Goal: Information Seeking & Learning: Learn about a topic

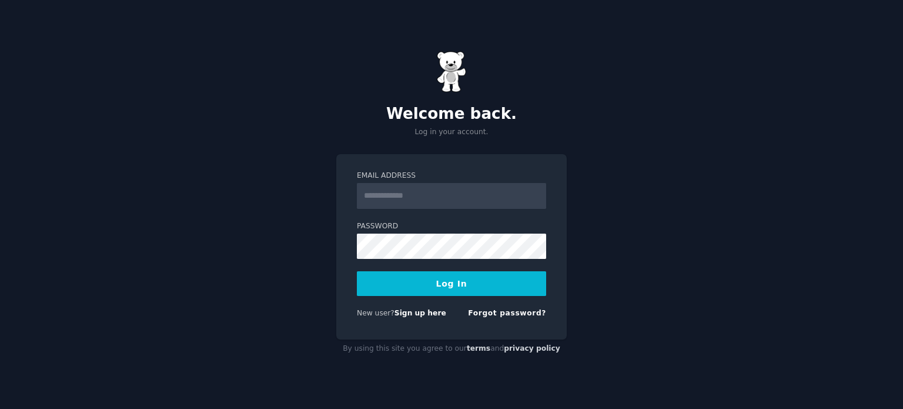
click at [422, 194] on input "Email Address" at bounding box center [451, 196] width 189 height 26
click at [357, 271] on button "Log In" at bounding box center [451, 283] width 189 height 25
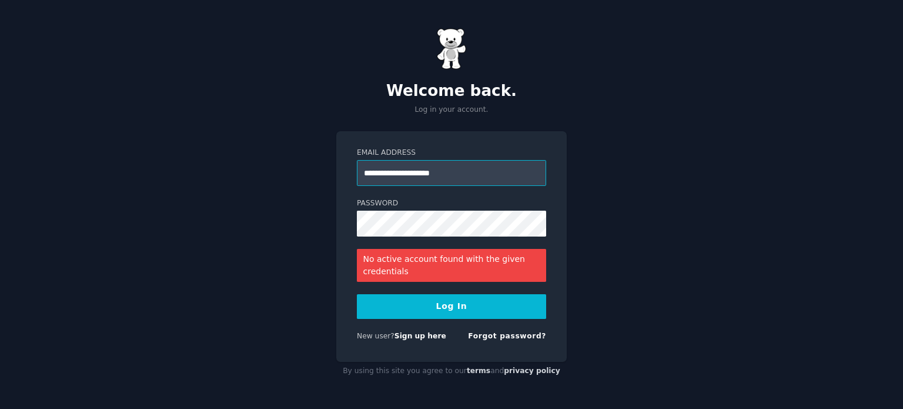
click at [477, 172] on input "**********" at bounding box center [451, 173] width 189 height 26
type input "**********"
click at [442, 308] on button "Log In" at bounding box center [451, 306] width 189 height 25
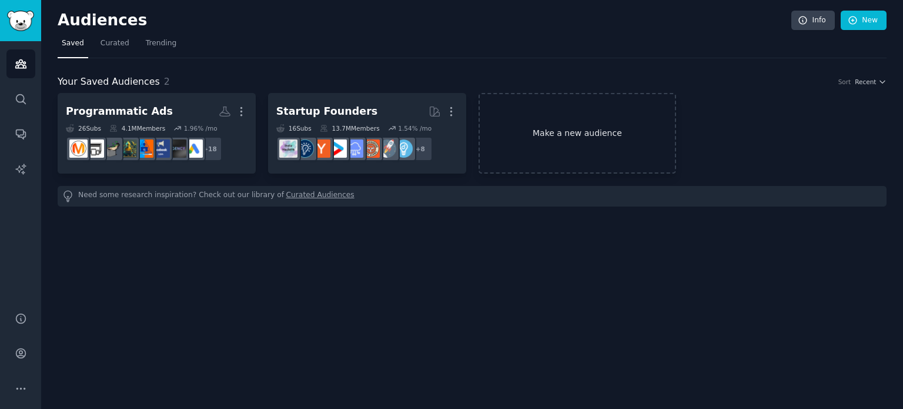
click at [571, 129] on link "Make a new audience" at bounding box center [578, 133] width 198 height 81
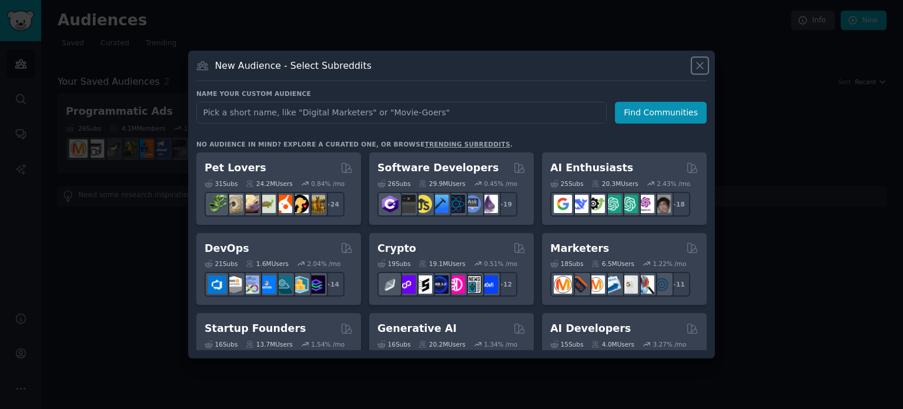
click at [700, 65] on icon at bounding box center [700, 65] width 6 height 6
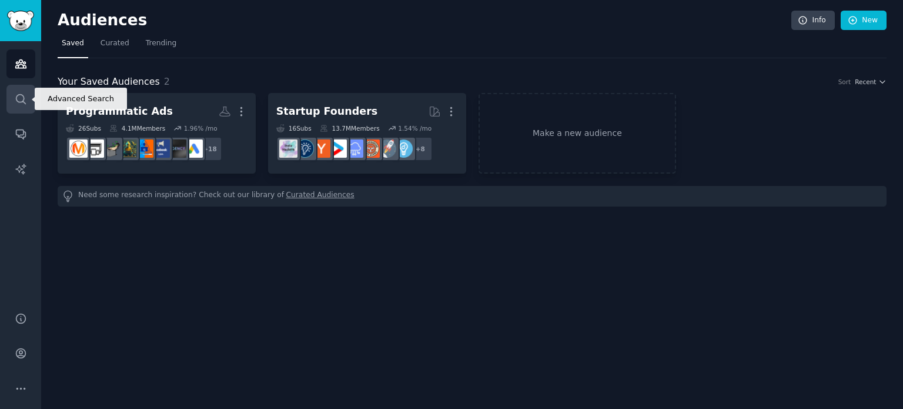
click at [24, 99] on icon "Sidebar" at bounding box center [21, 99] width 12 height 12
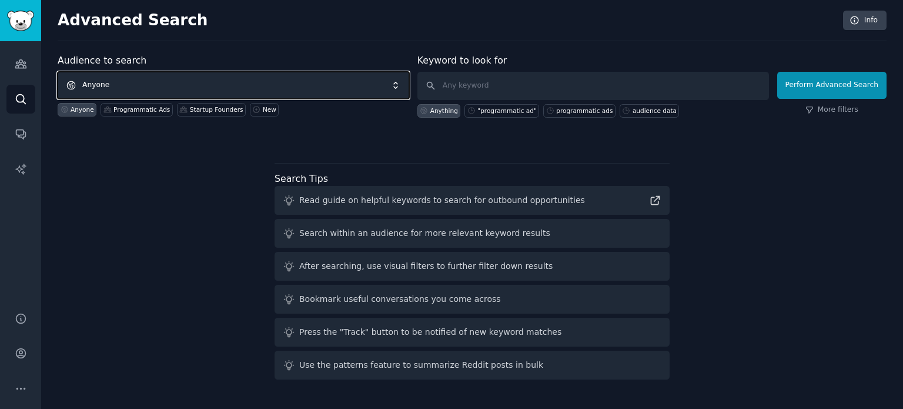
click at [251, 91] on span "Anyone" at bounding box center [234, 85] width 352 height 27
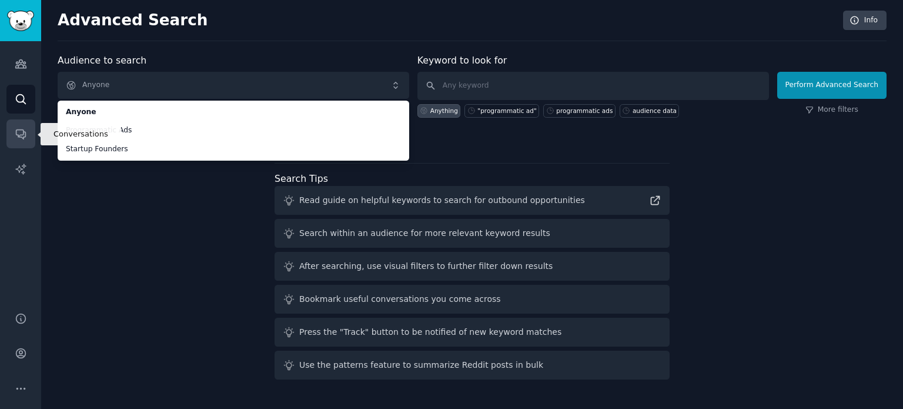
click at [15, 130] on icon "Sidebar" at bounding box center [21, 134] width 12 height 12
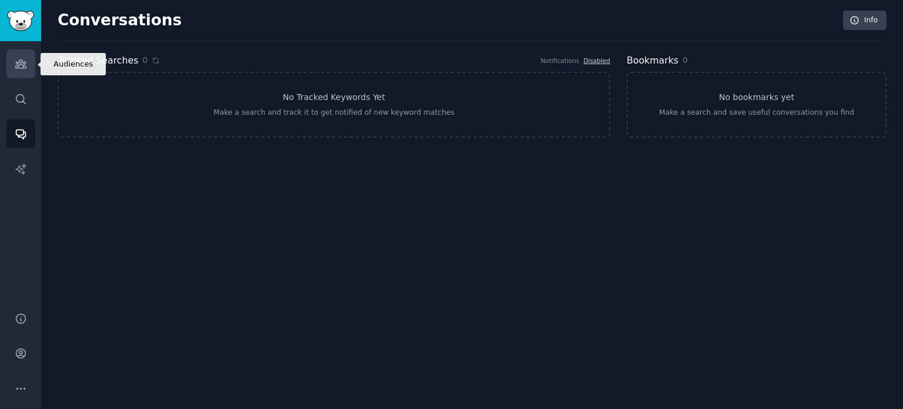
click at [19, 68] on icon "Sidebar" at bounding box center [20, 64] width 11 height 8
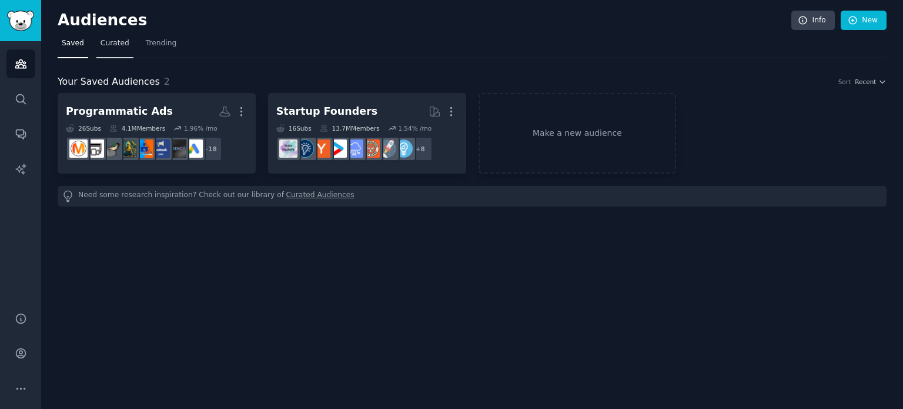
click at [111, 41] on span "Curated" at bounding box center [115, 43] width 29 height 11
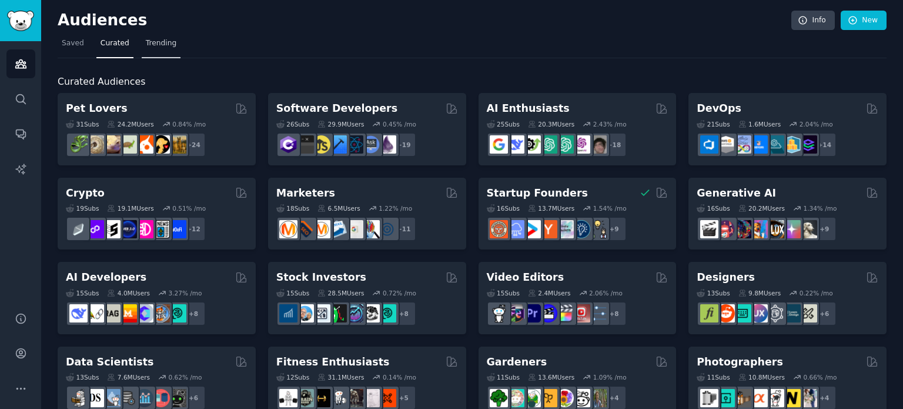
click at [166, 37] on link "Trending" at bounding box center [161, 46] width 39 height 24
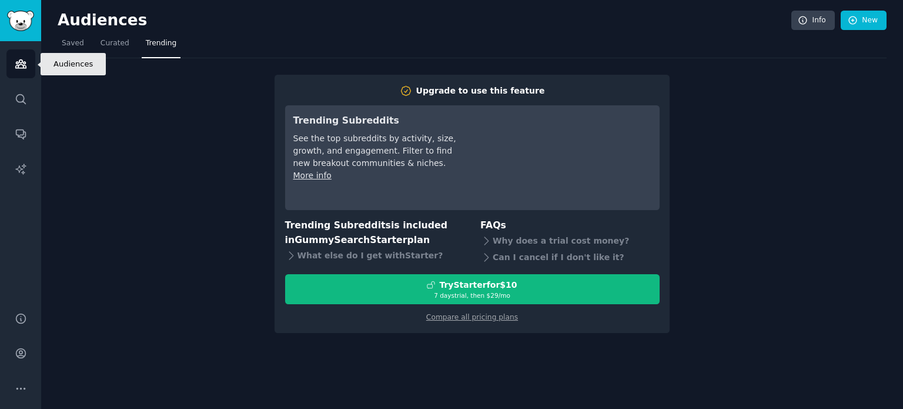
click at [21, 63] on icon "Sidebar" at bounding box center [20, 64] width 11 height 8
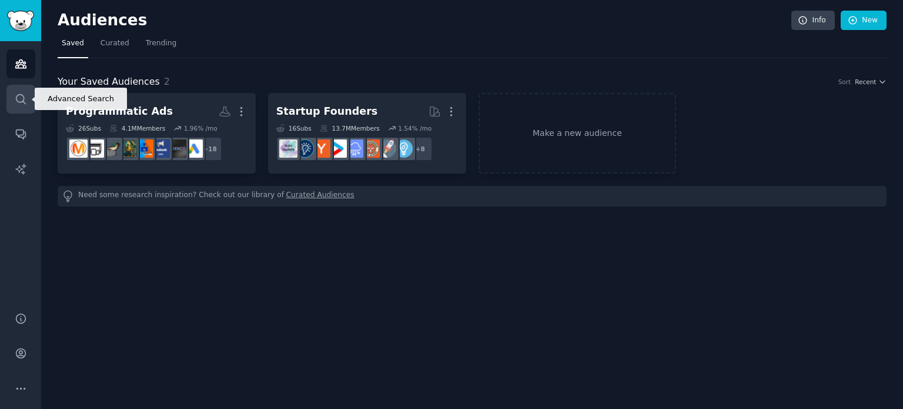
click at [22, 105] on link "Search" at bounding box center [20, 99] width 29 height 29
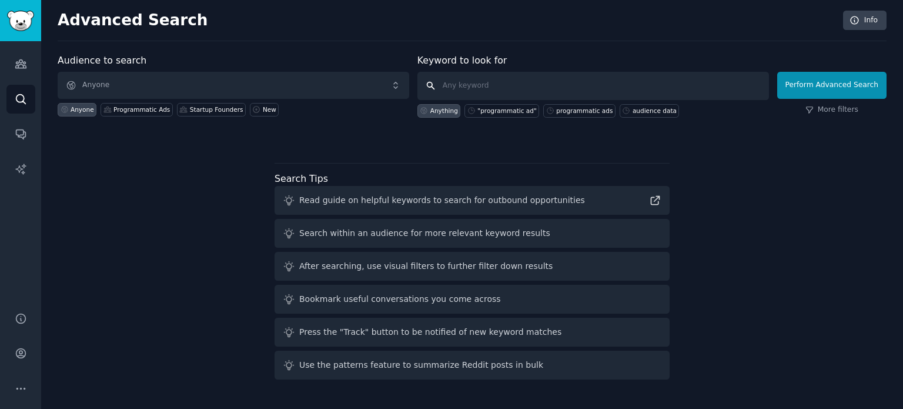
click at [485, 89] on input "text" at bounding box center [593, 86] width 352 height 28
type input "inflight programmatic ad"
click button "Perform Advanced Search" at bounding box center [831, 85] width 109 height 27
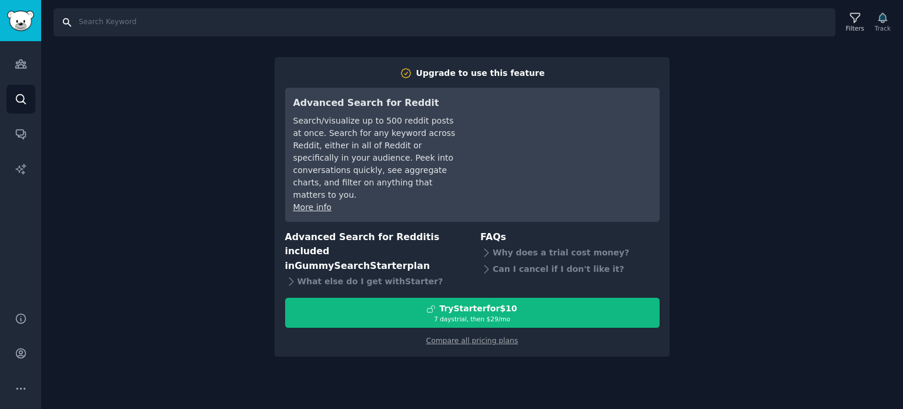
click at [209, 21] on input "Search" at bounding box center [444, 22] width 782 height 28
click at [25, 99] on icon "Sidebar" at bounding box center [21, 99] width 12 height 12
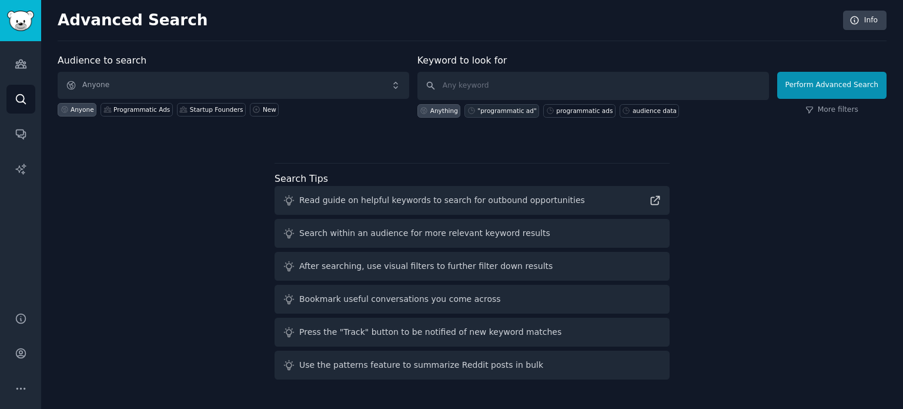
click at [500, 112] on div ""programmatic ad"" at bounding box center [506, 110] width 59 height 8
click at [453, 84] on input ""programmatic ad"" at bounding box center [593, 86] width 352 height 28
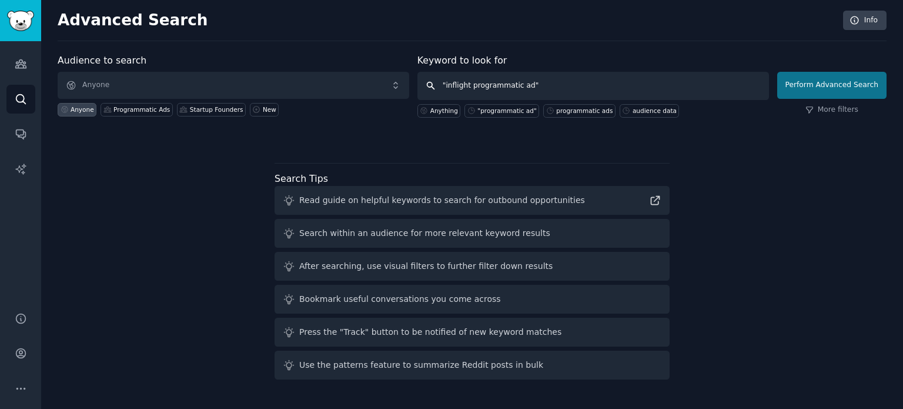
type input ""inflight programmatic ad""
click at [847, 72] on button "Perform Advanced Search" at bounding box center [831, 85] width 109 height 27
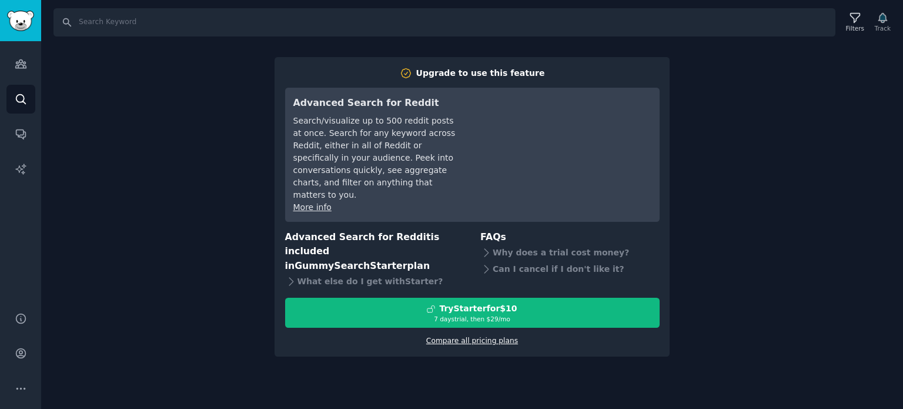
click at [472, 336] on link "Compare all pricing plans" at bounding box center [472, 340] width 92 height 8
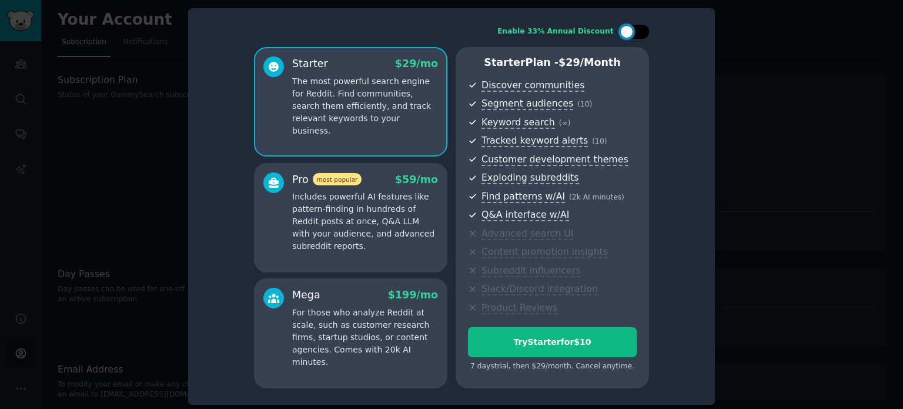
click at [637, 34] on div at bounding box center [640, 32] width 6 height 6
checkbox input "true"
click at [86, 126] on div at bounding box center [451, 204] width 903 height 409
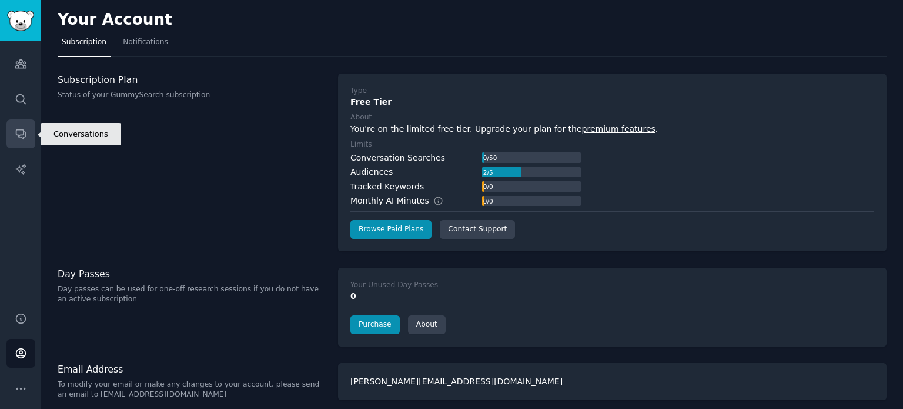
click at [18, 134] on icon "Sidebar" at bounding box center [20, 134] width 9 height 9
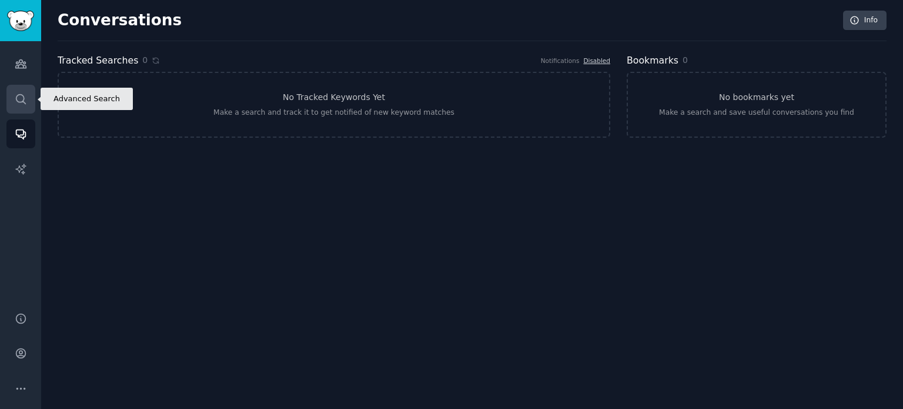
click at [26, 98] on link "Search" at bounding box center [20, 99] width 29 height 29
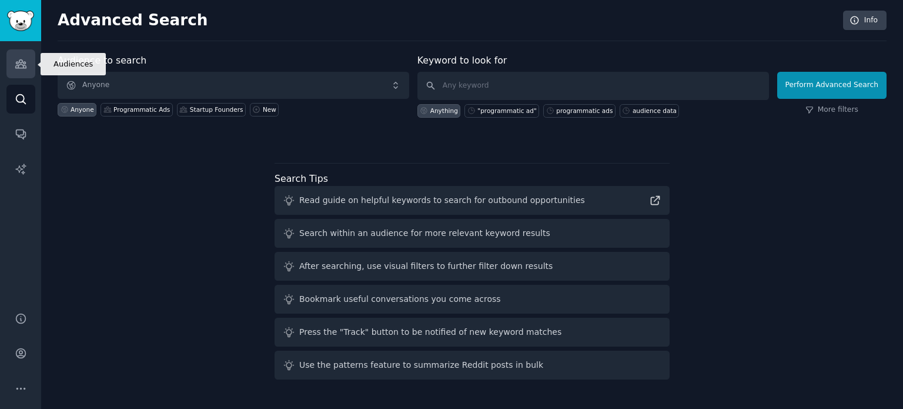
click at [23, 70] on link "Audiences" at bounding box center [20, 63] width 29 height 29
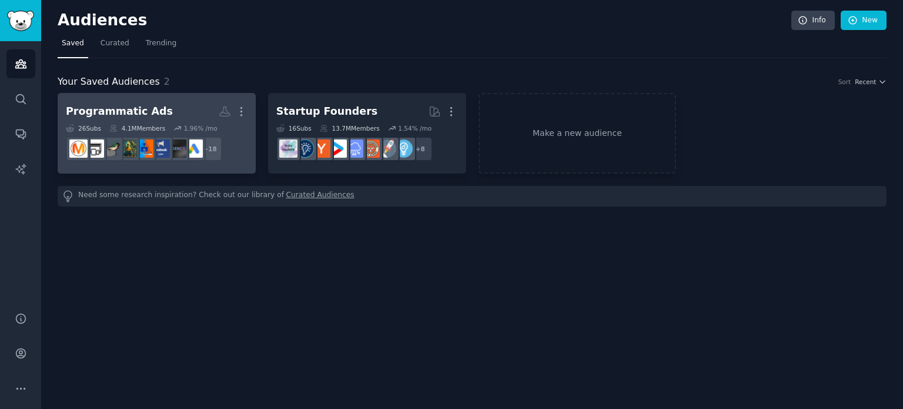
click at [173, 109] on h2 "Programmatic Ads More" at bounding box center [157, 111] width 182 height 21
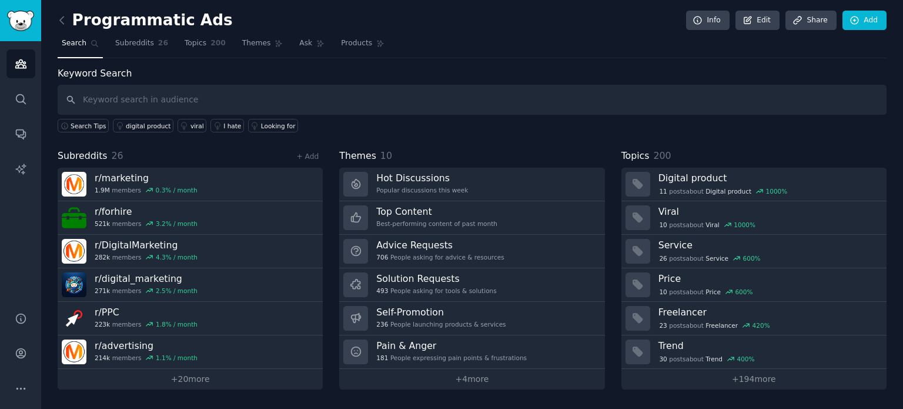
click at [568, 96] on input "text" at bounding box center [472, 100] width 829 height 30
type input "inflight ads"
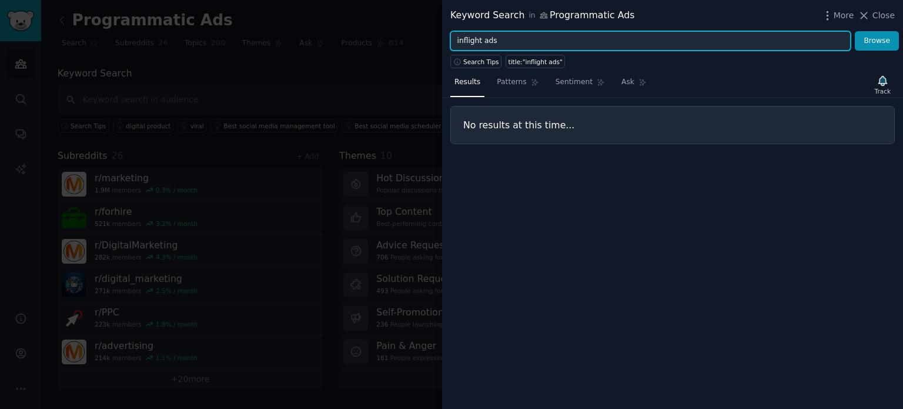
click at [526, 42] on input "inflight ads" at bounding box center [650, 41] width 400 height 20
click at [855, 31] on button "Browse" at bounding box center [877, 41] width 44 height 20
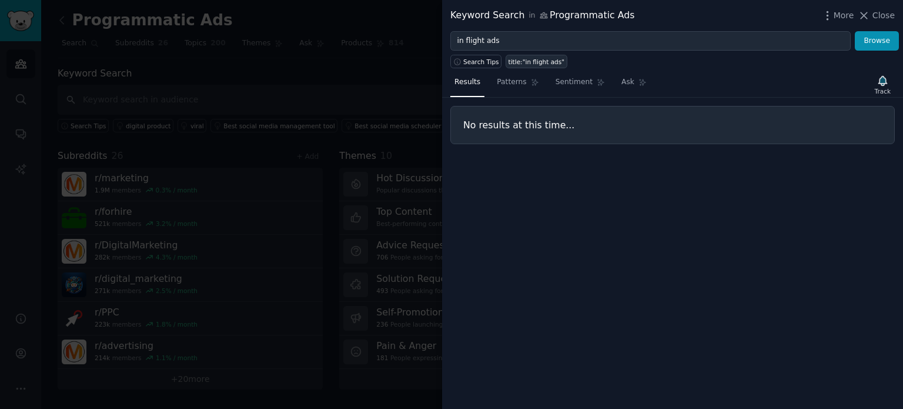
click at [521, 58] on div "title:"in flight ads"" at bounding box center [536, 62] width 56 height 8
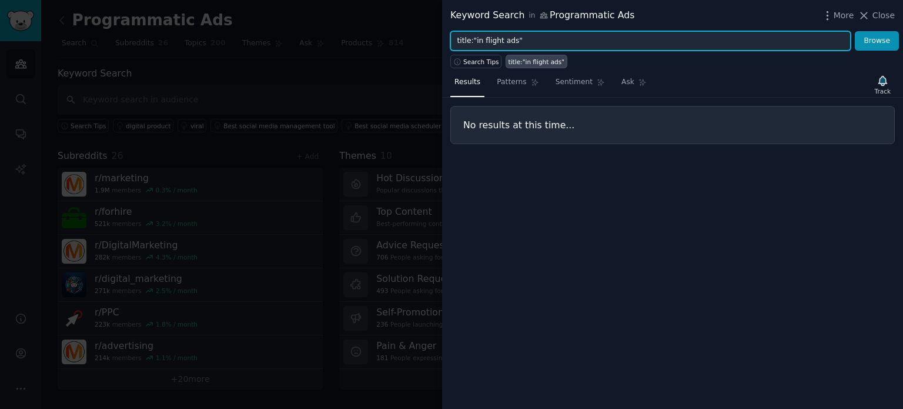
click at [473, 39] on input "title:"in flight ads"" at bounding box center [650, 41] width 400 height 20
click at [855, 31] on button "Browse" at bounding box center [877, 41] width 44 height 20
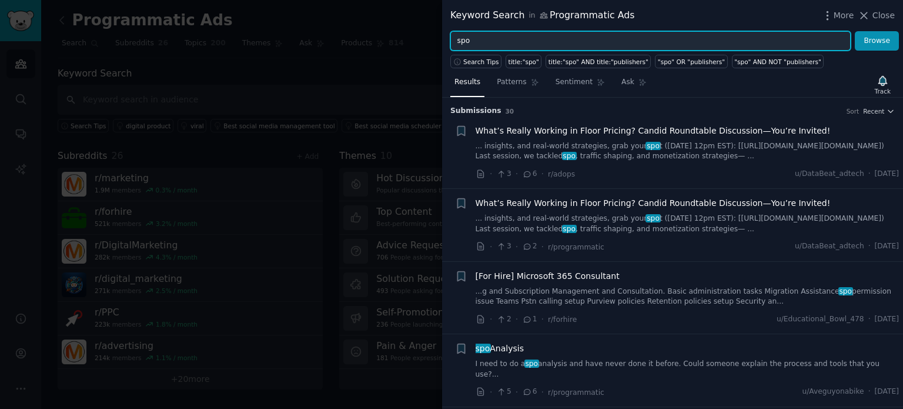
click at [473, 39] on input "spo" at bounding box center [650, 41] width 400 height 20
click at [855, 31] on button "Browse" at bounding box center [877, 41] width 44 height 20
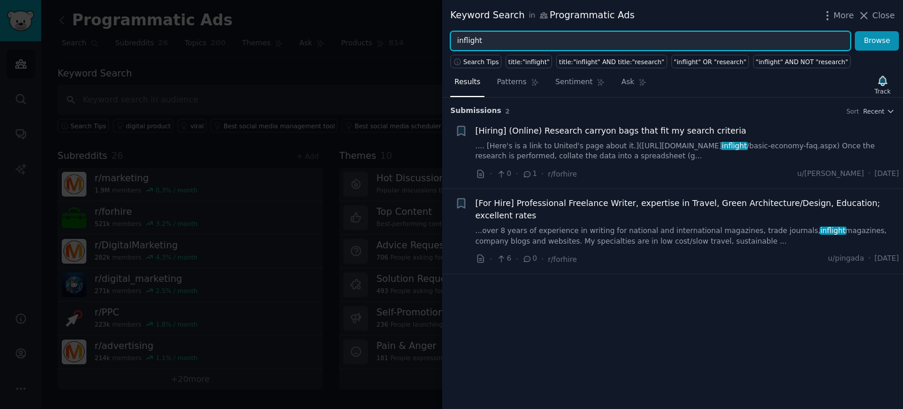
click at [461, 42] on input "inflight" at bounding box center [650, 41] width 400 height 20
type input "in flight"
click at [855, 31] on button "Browse" at bounding box center [877, 41] width 44 height 20
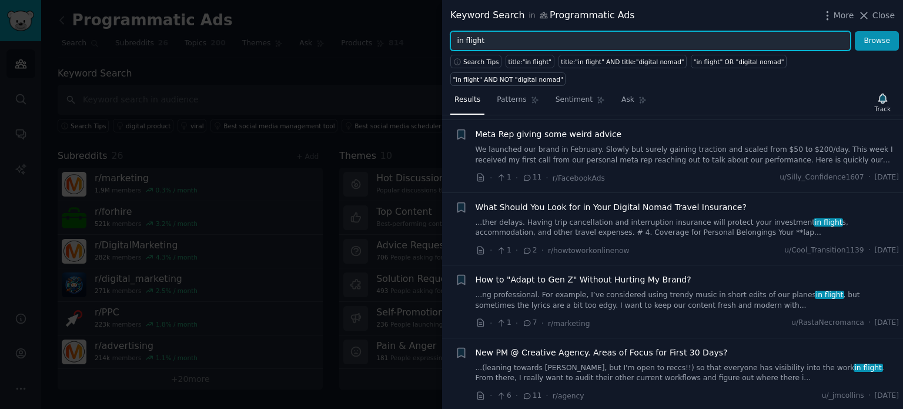
scroll to position [16, 0]
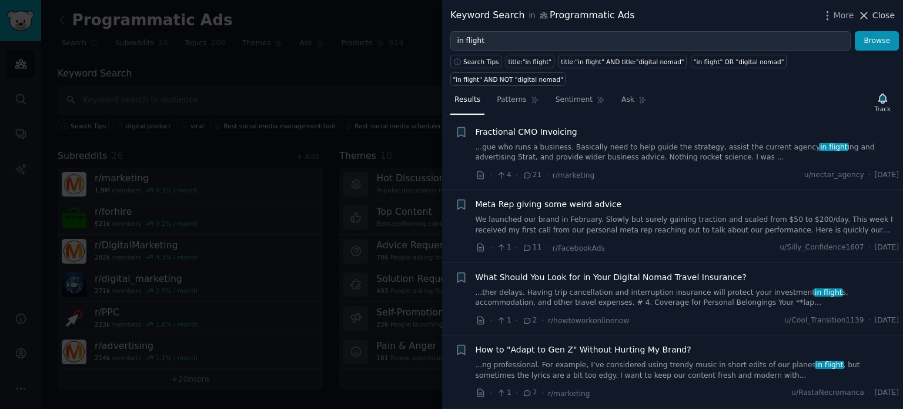
click at [864, 12] on icon at bounding box center [864, 15] width 6 height 6
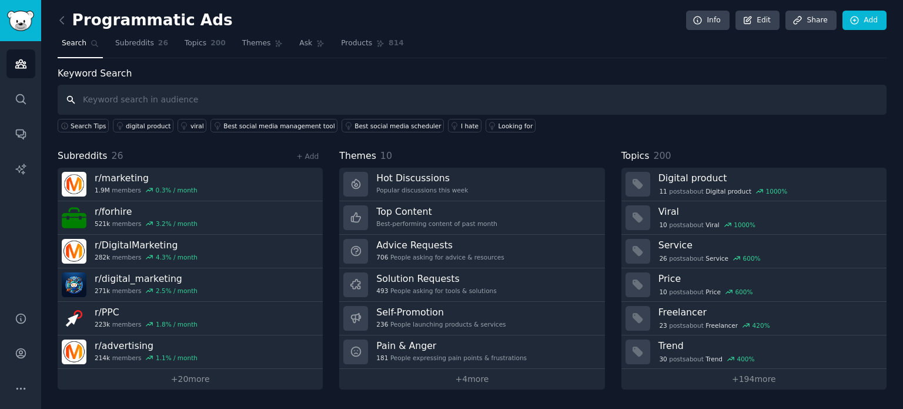
click at [176, 100] on input "text" at bounding box center [472, 100] width 829 height 30
type input "adkernel"
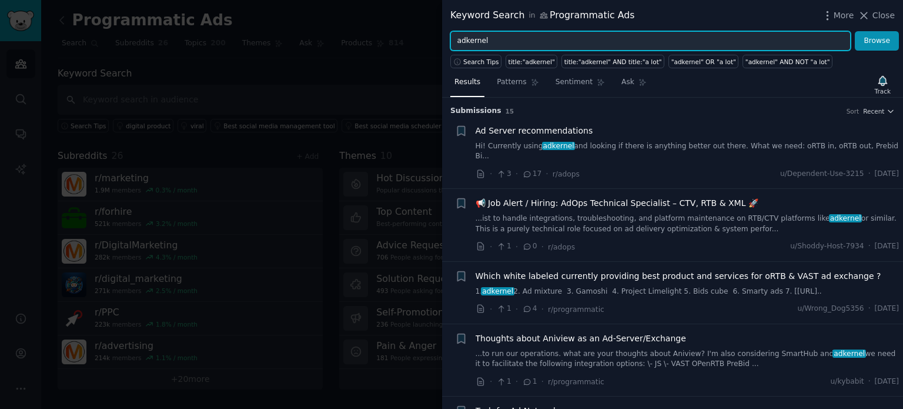
click at [515, 43] on input "adkernel" at bounding box center [650, 41] width 400 height 20
click at [855, 31] on button "Browse" at bounding box center [877, 41] width 44 height 20
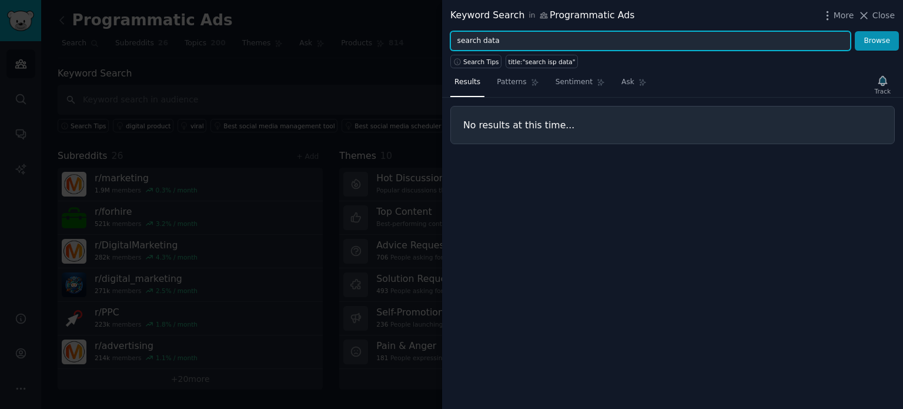
type input "search data"
click at [855, 31] on button "Browse" at bounding box center [877, 41] width 44 height 20
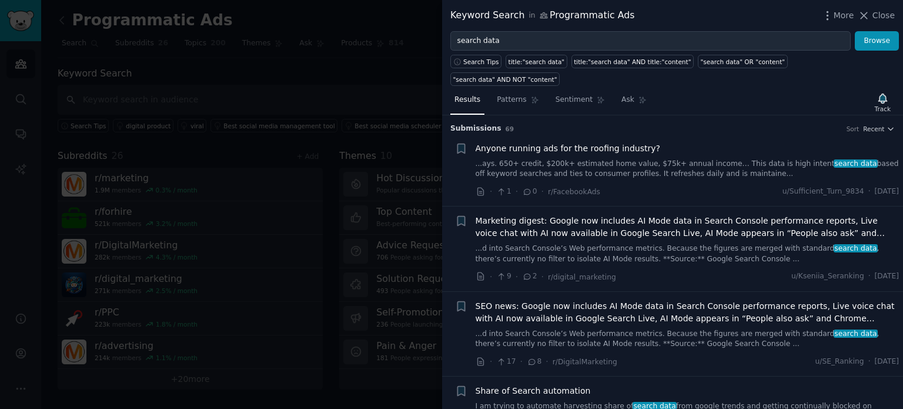
click at [569, 142] on span "Anyone running ads for the roofing industry?" at bounding box center [568, 148] width 185 height 12
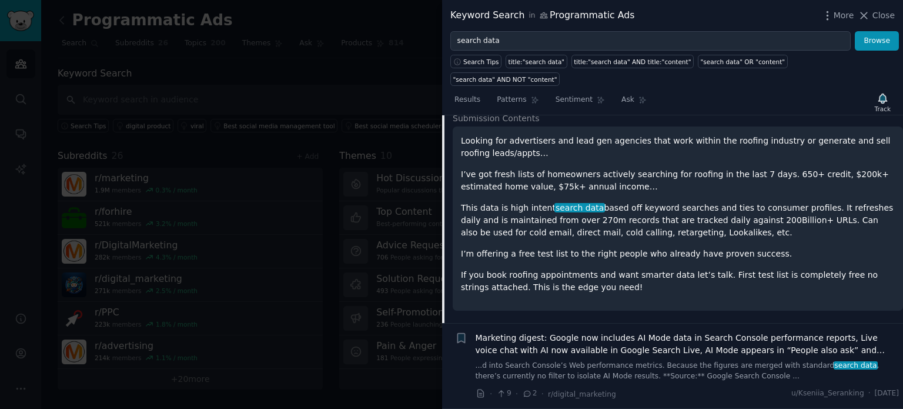
scroll to position [144, 0]
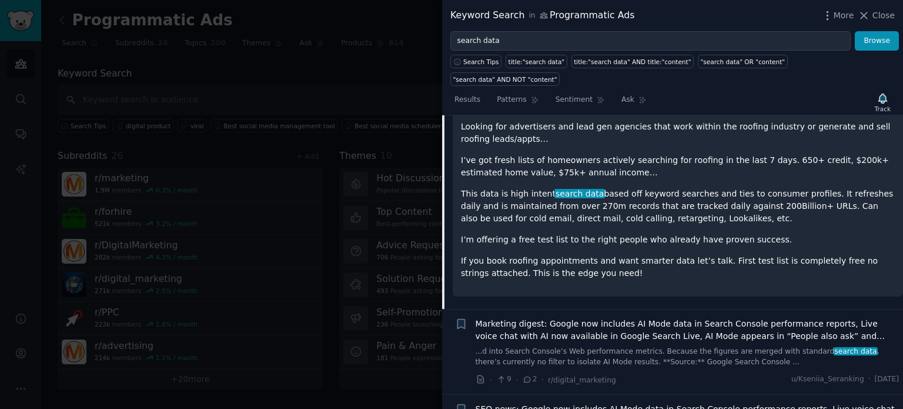
click at [575, 189] on span "search data" at bounding box center [579, 193] width 51 height 9
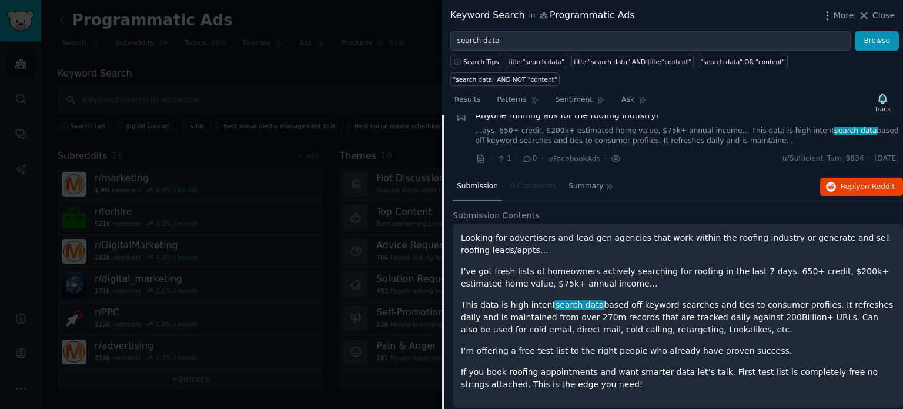
scroll to position [32, 0]
click at [507, 210] on span "Submission Contents" at bounding box center [496, 216] width 87 height 12
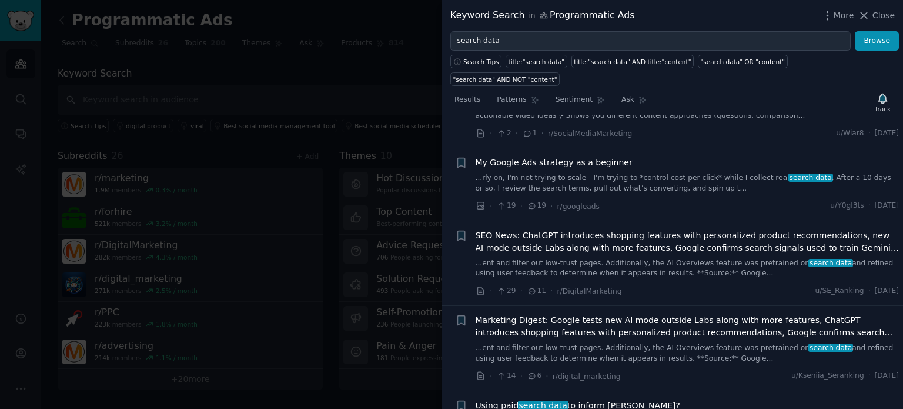
scroll to position [633, 0]
click at [594, 156] on span "My Google Ads strategy as a beginner" at bounding box center [554, 162] width 157 height 12
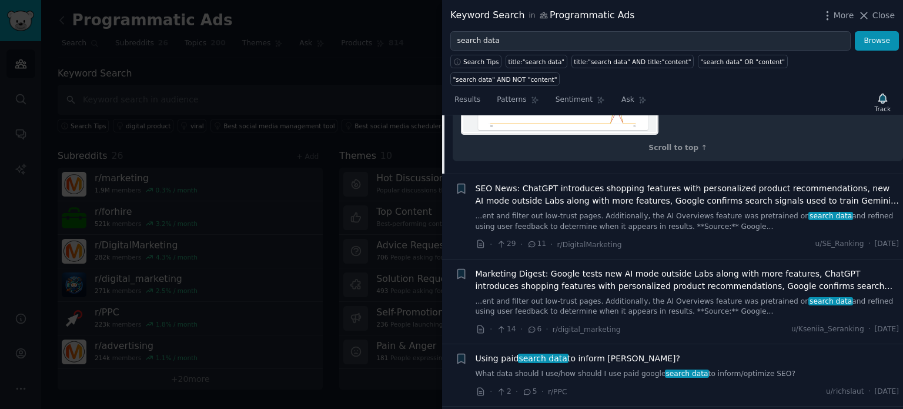
scroll to position [1185, 0]
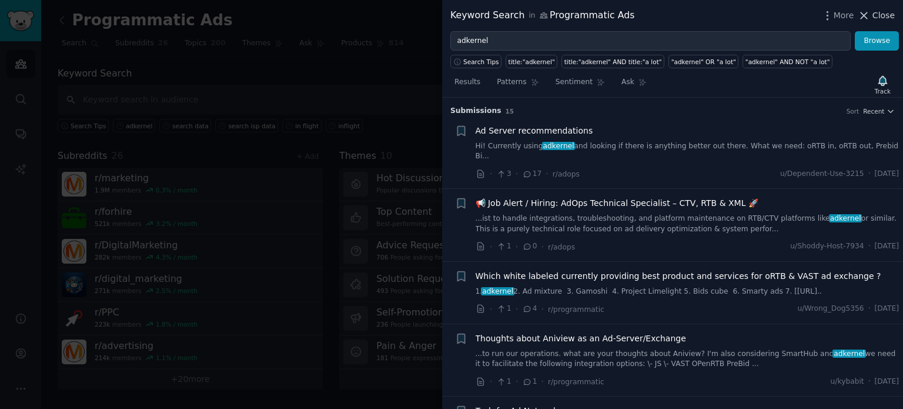
click at [881, 16] on span "Close" at bounding box center [883, 15] width 22 height 12
